Goal: Use online tool/utility

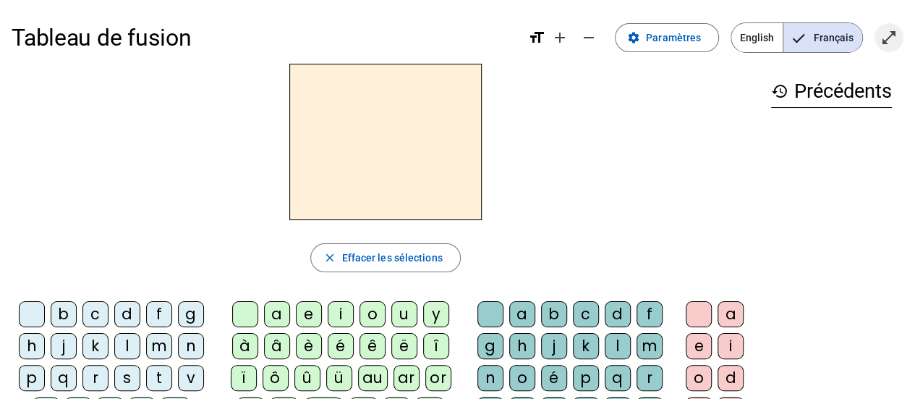
click at [890, 40] on mat-icon "open_in_full" at bounding box center [888, 37] width 17 height 17
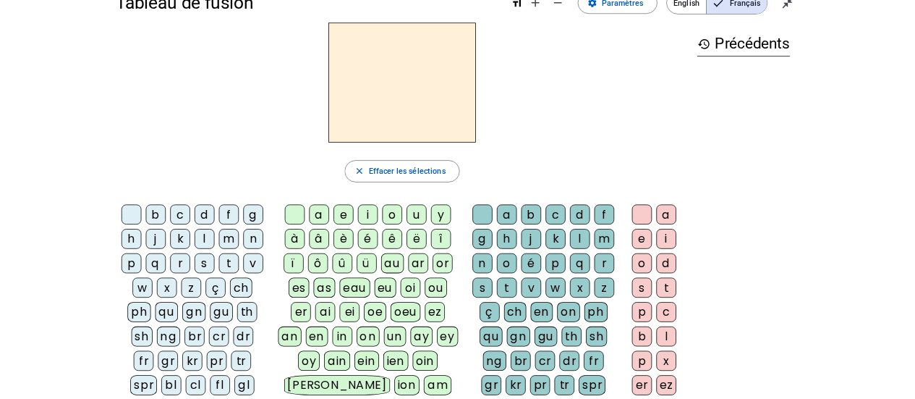
scroll to position [47, 0]
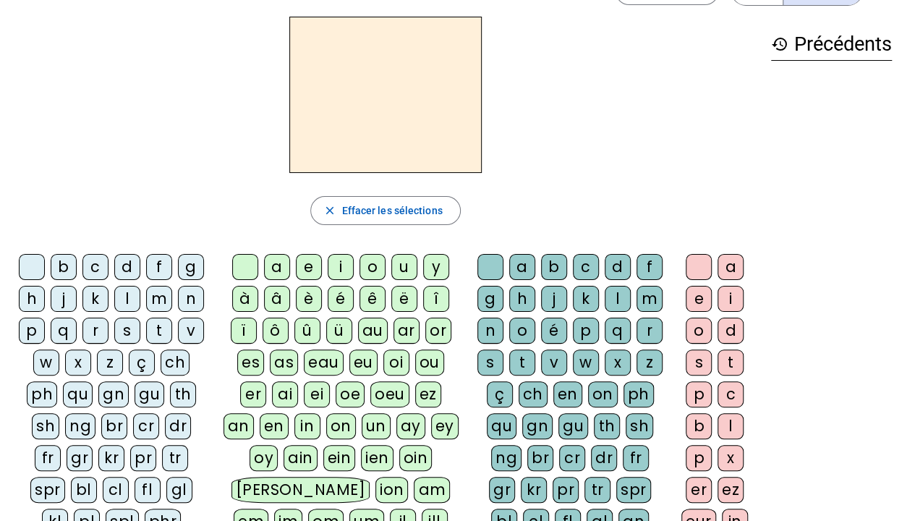
click at [185, 299] on div "n" at bounding box center [191, 299] width 26 height 26
click at [365, 264] on div "o" at bounding box center [373, 267] width 26 height 26
click at [519, 357] on div "t" at bounding box center [522, 362] width 26 height 26
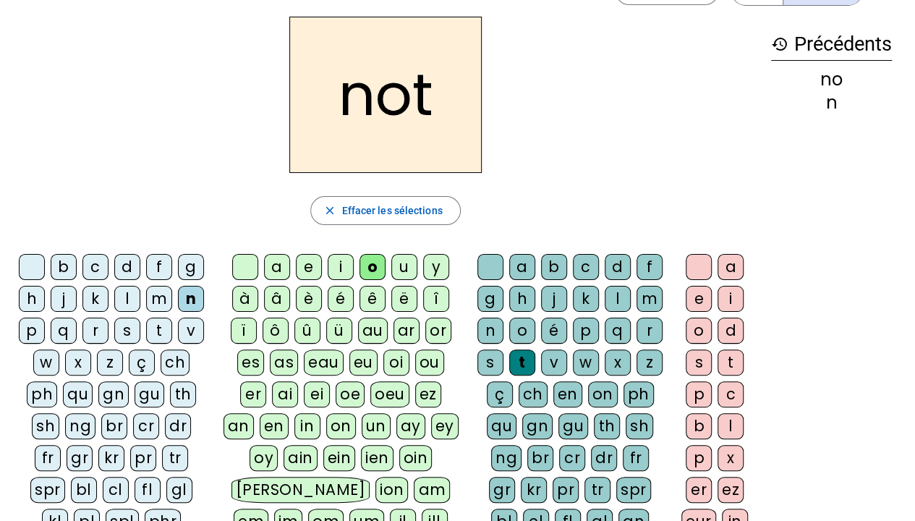
click at [696, 286] on div "e" at bounding box center [699, 299] width 26 height 26
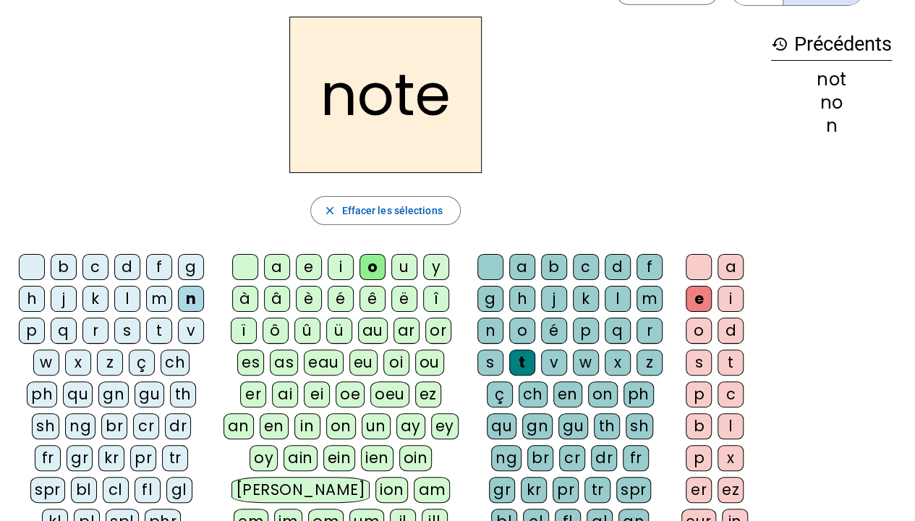
click at [179, 338] on div "v" at bounding box center [191, 331] width 26 height 26
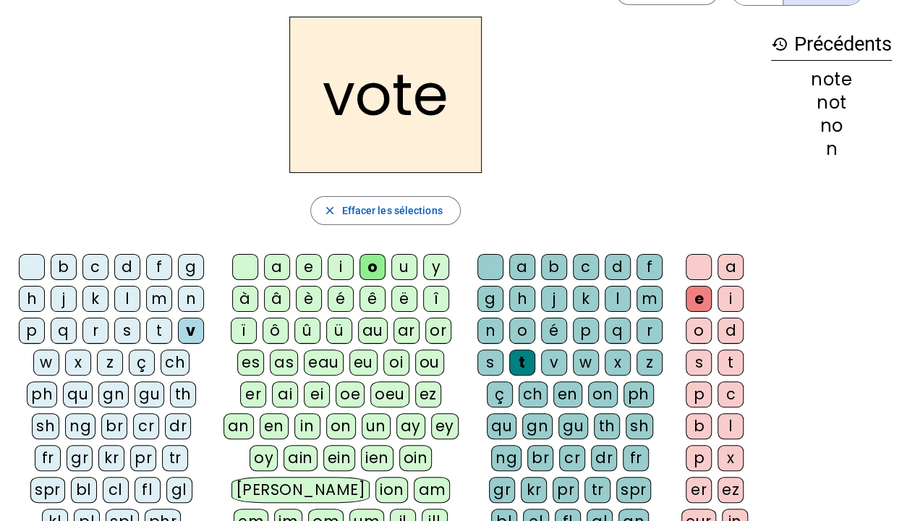
click at [341, 258] on div "i" at bounding box center [341, 267] width 26 height 26
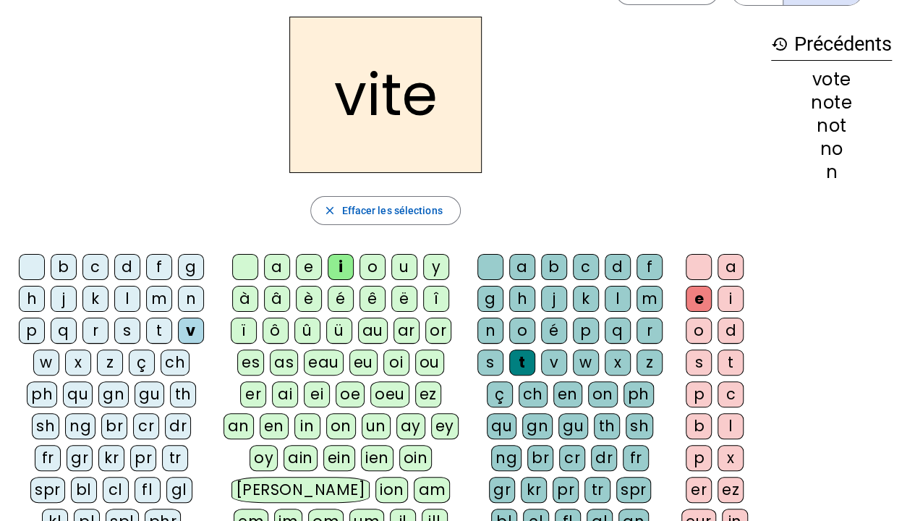
click at [613, 262] on div "d" at bounding box center [618, 267] width 26 height 26
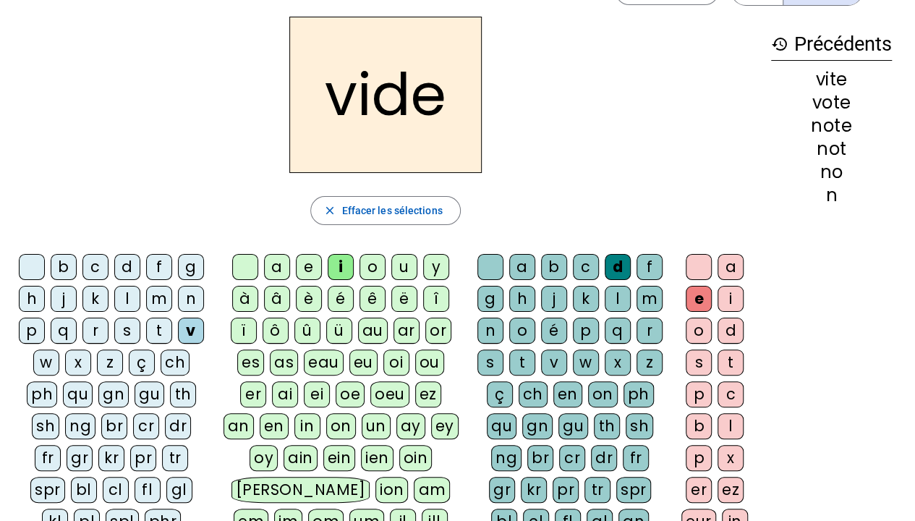
click at [88, 334] on div "r" at bounding box center [95, 331] width 26 height 26
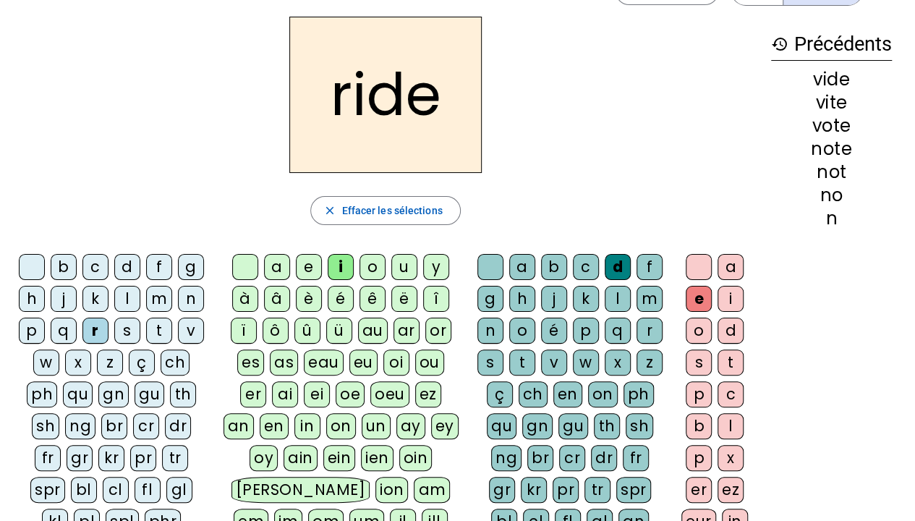
click at [395, 275] on div "u" at bounding box center [404, 267] width 26 height 26
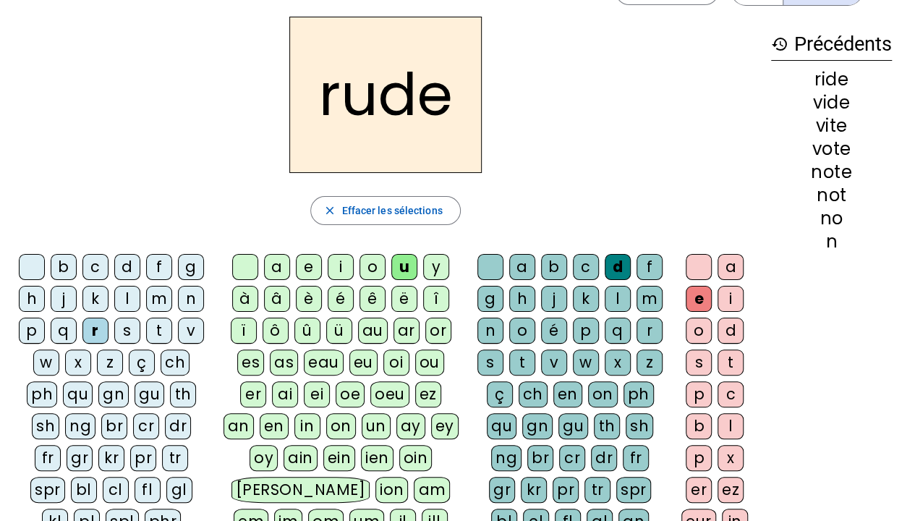
click at [487, 357] on div "s" at bounding box center [490, 362] width 26 height 26
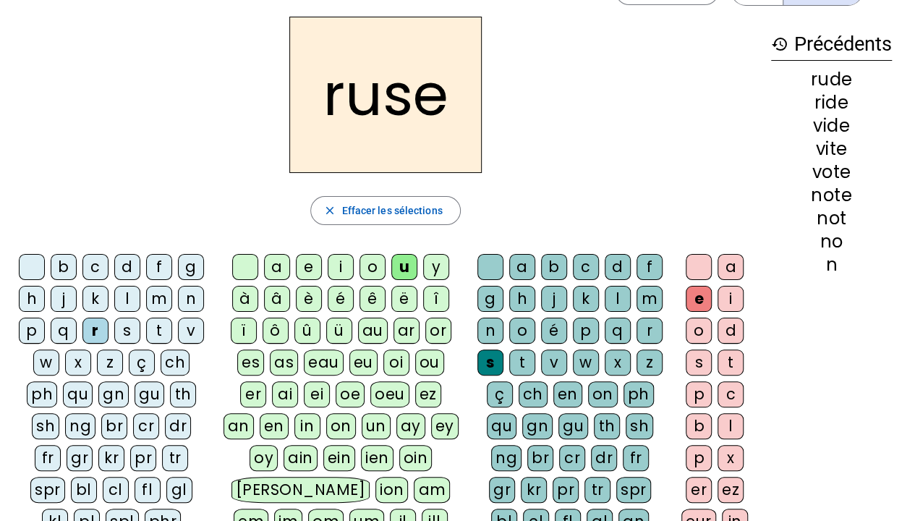
click at [153, 297] on div "m" at bounding box center [159, 299] width 26 height 26
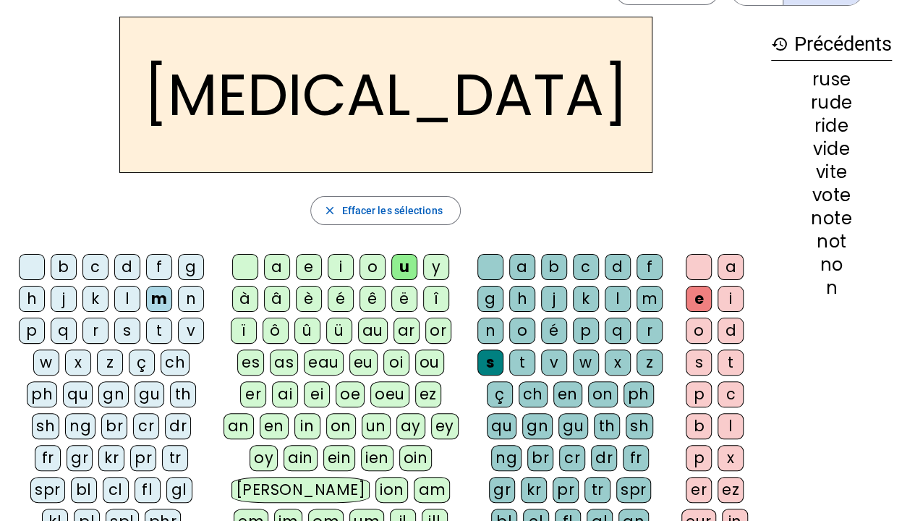
click at [63, 266] on div "b" at bounding box center [64, 267] width 26 height 26
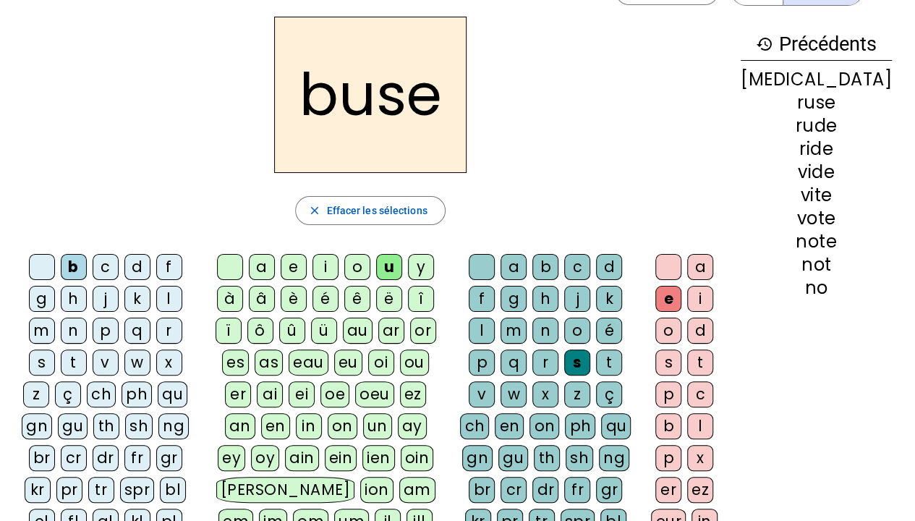
click at [336, 257] on div "i" at bounding box center [326, 267] width 26 height 26
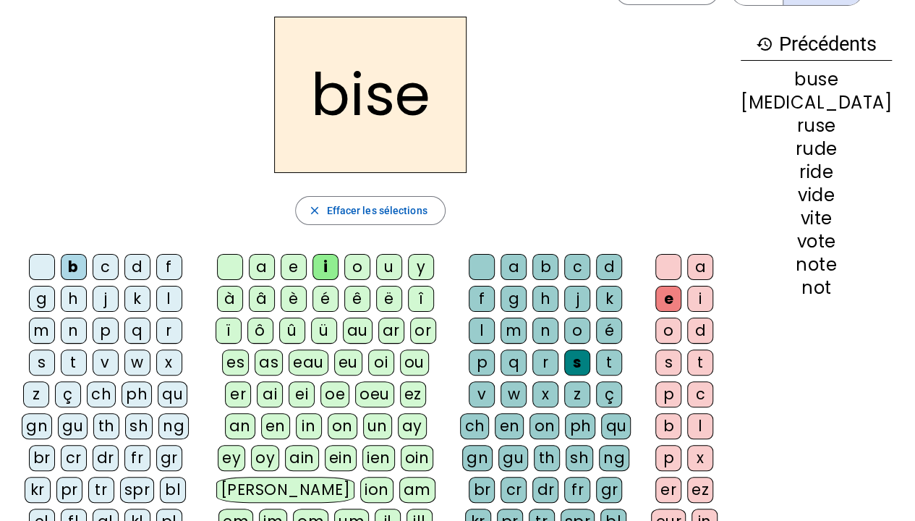
click at [275, 264] on div "a" at bounding box center [262, 267] width 26 height 26
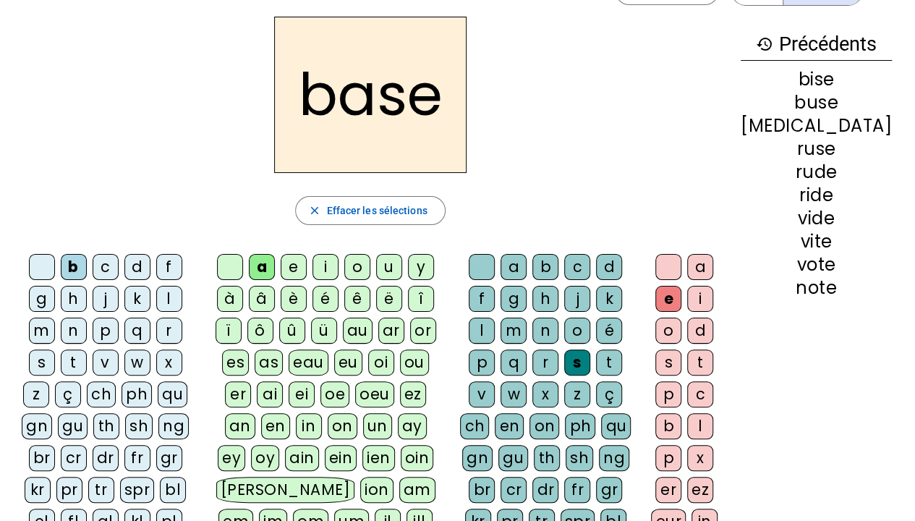
click at [681, 262] on div at bounding box center [668, 267] width 26 height 26
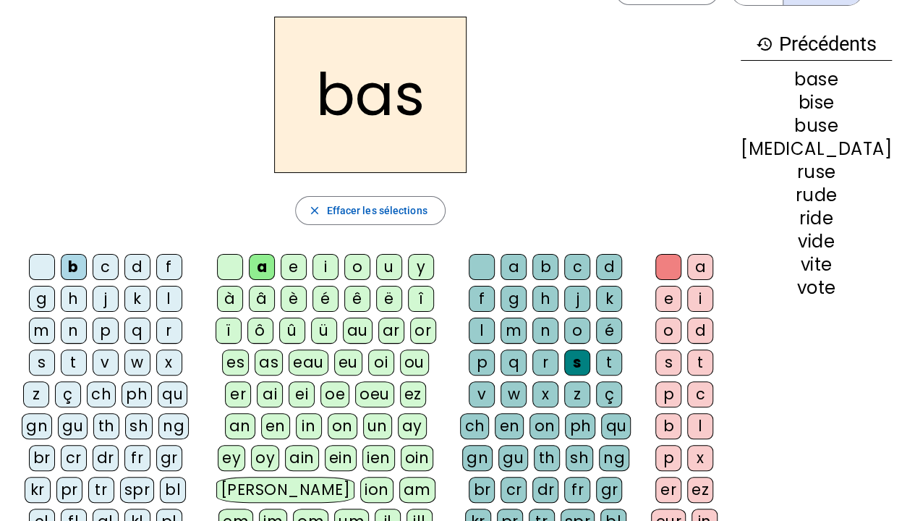
click at [93, 327] on div "p" at bounding box center [106, 331] width 26 height 26
